Goal: Complete application form

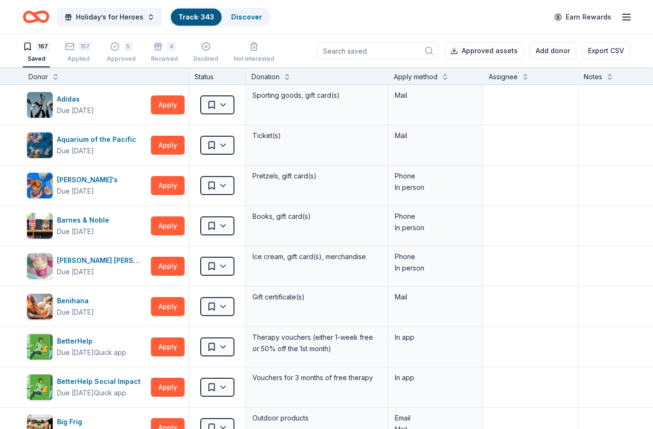
scroll to position [1983, 0]
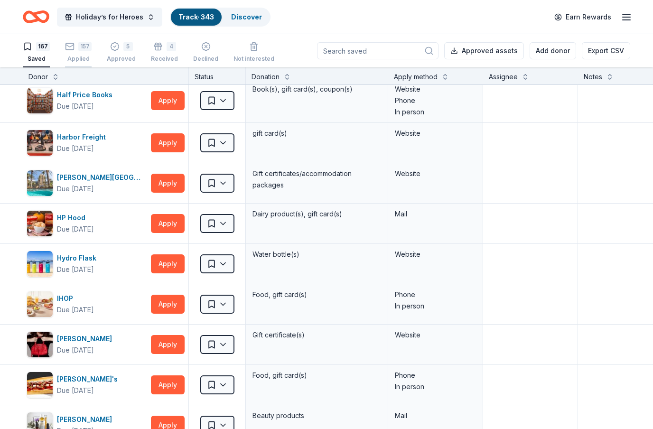
click at [80, 46] on div "157" at bounding box center [84, 46] width 13 height 9
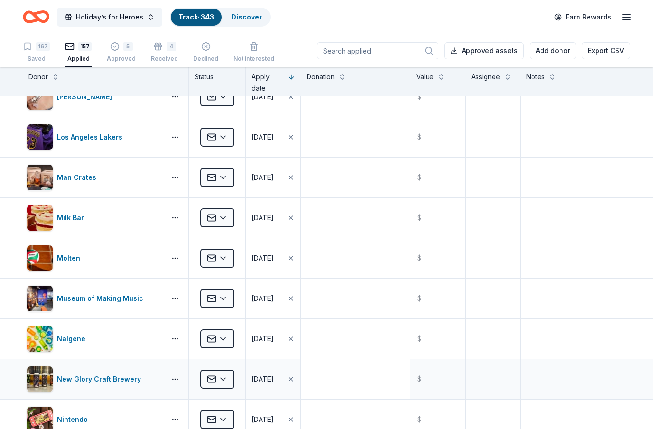
scroll to position [1838, 0]
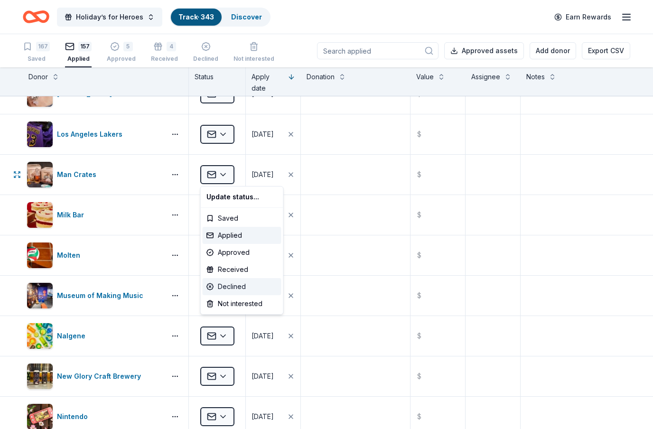
click at [240, 288] on div "Declined" at bounding box center [242, 286] width 79 height 17
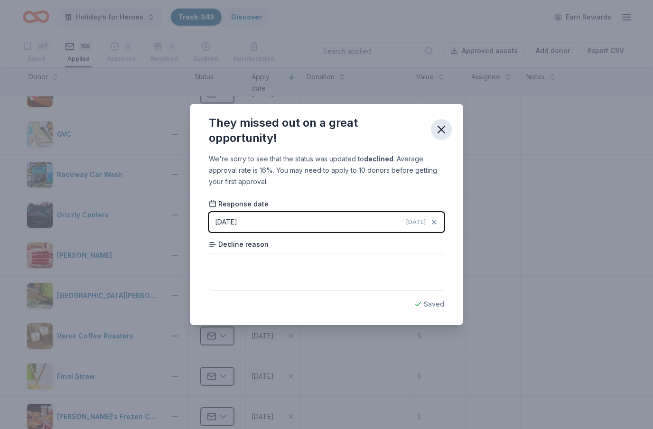
click at [442, 129] on icon "button" at bounding box center [441, 129] width 7 height 7
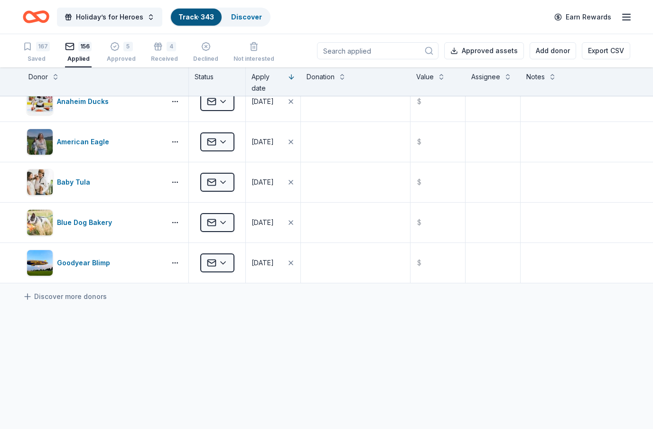
scroll to position [6106, 0]
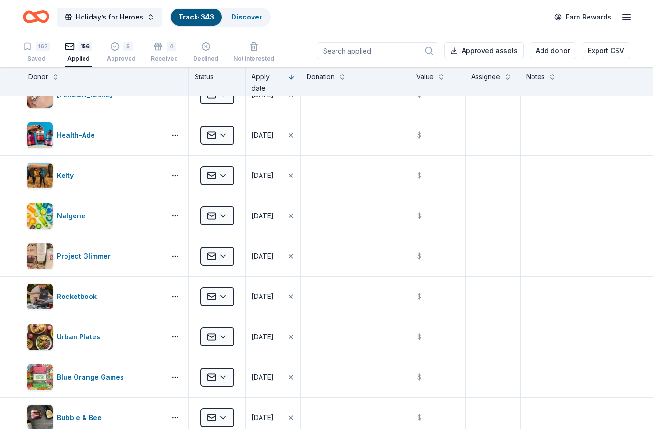
click at [394, 52] on input at bounding box center [378, 50] width 122 height 17
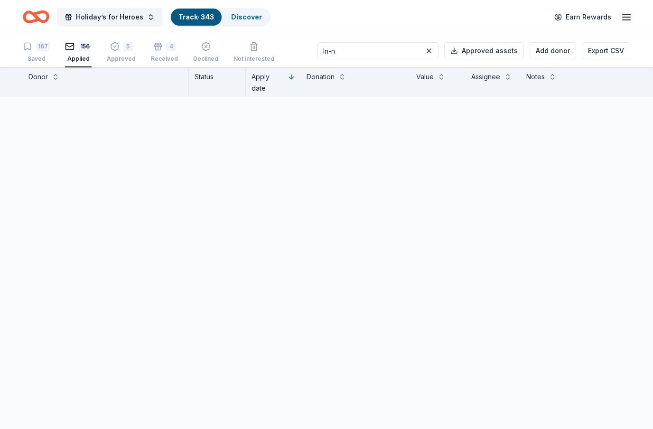
scroll to position [0, 0]
type input "In-n"
click at [66, 120] on div "In-N-Out" at bounding box center [74, 116] width 34 height 11
click at [432, 50] on button at bounding box center [428, 50] width 11 height 11
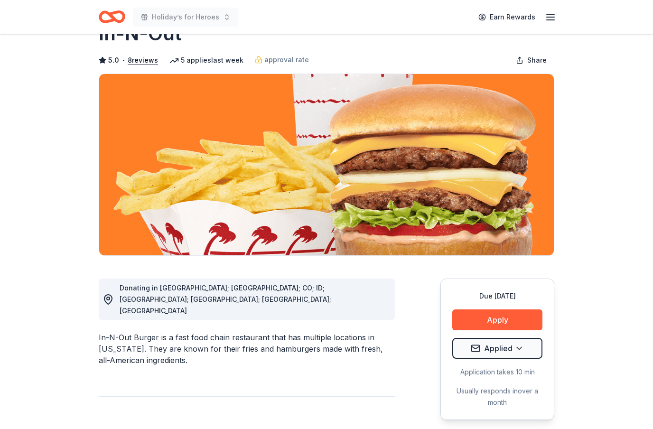
scroll to position [34, 0]
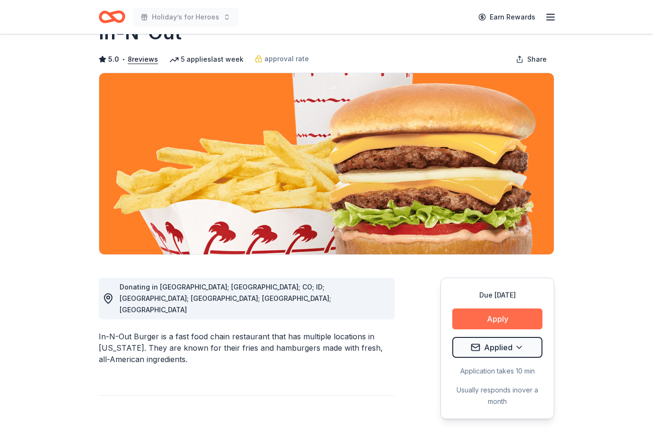
click at [529, 320] on button "Apply" at bounding box center [497, 319] width 90 height 21
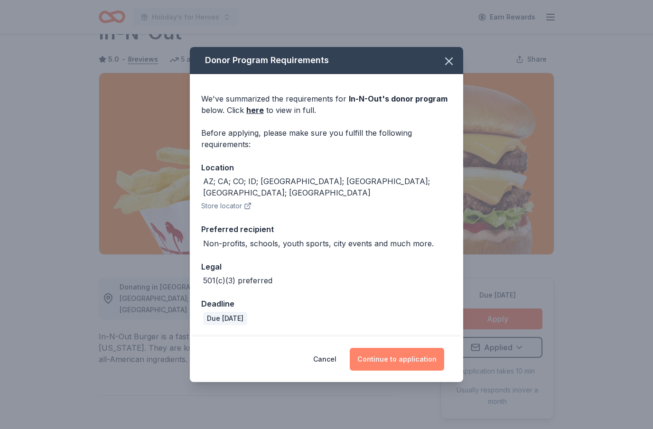
click at [426, 371] on button "Continue to application" at bounding box center [397, 359] width 94 height 23
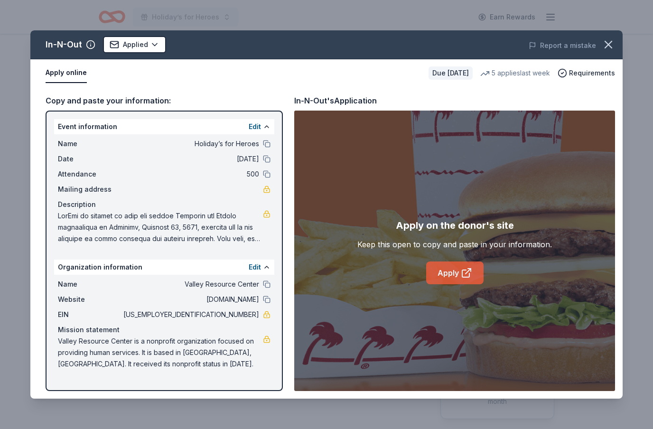
click at [461, 279] on icon at bounding box center [466, 272] width 11 height 11
